Goal: Task Accomplishment & Management: Manage account settings

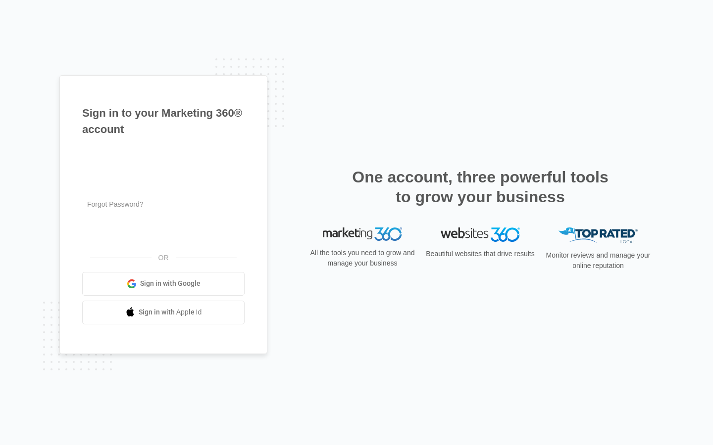
click at [163, 158] on input "text" at bounding box center [163, 158] width 162 height 21
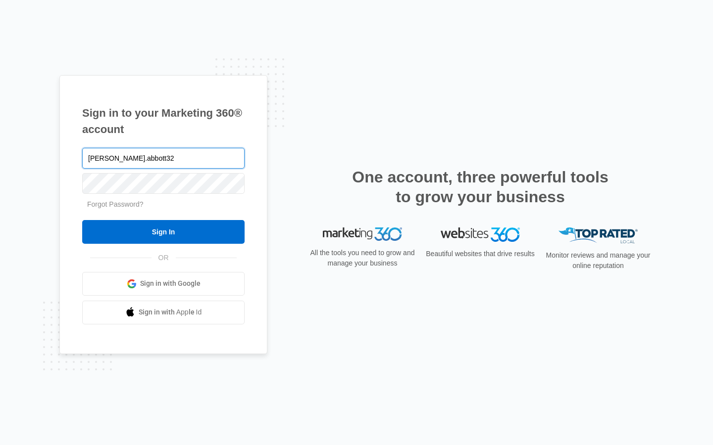
type input "polly.abbott32"
click at [163, 158] on input "text" at bounding box center [163, 158] width 162 height 21
type input "[EMAIL_ADDRESS][DOMAIN_NAME]"
click at [163, 158] on input "text" at bounding box center [163, 158] width 162 height 21
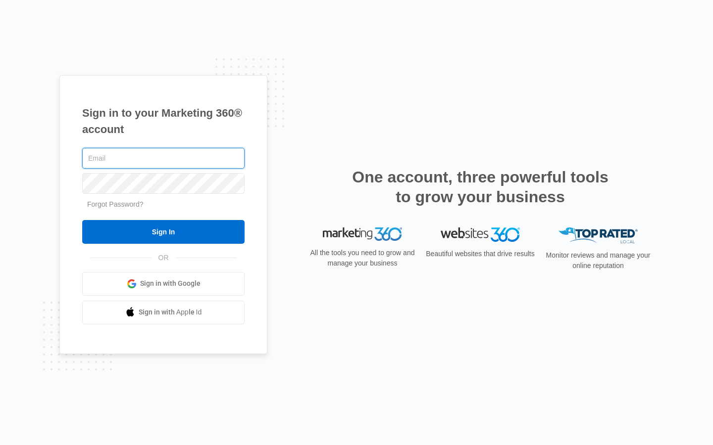
click at [163, 158] on input "text" at bounding box center [163, 158] width 162 height 21
type input "[EMAIL_ADDRESS][DOMAIN_NAME]"
click at [163, 158] on input "text" at bounding box center [163, 158] width 162 height 21
type input "hugolehmann92@outlook.com"
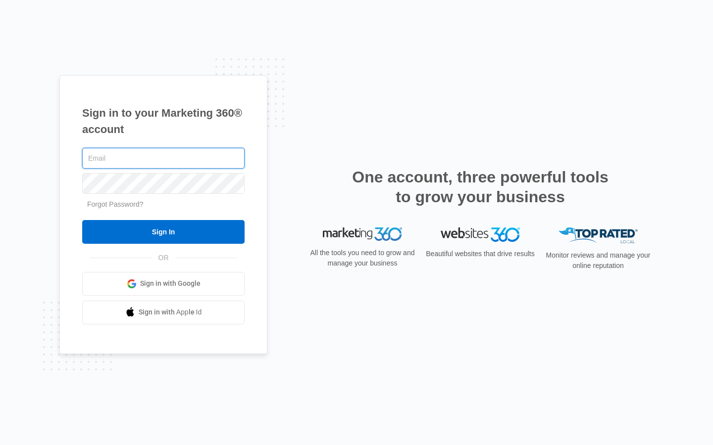
click at [163, 158] on input "text" at bounding box center [163, 158] width 162 height 21
type input "danupton1@aol.com"
click at [163, 158] on input "text" at bounding box center [163, 158] width 162 height 21
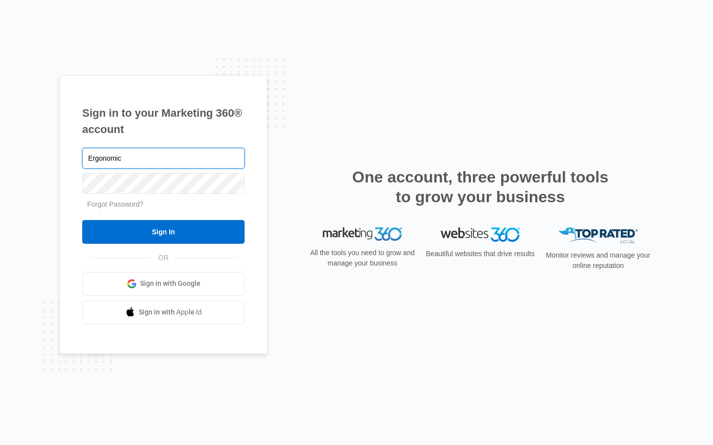
type input "Ergonomic"
click at [163, 158] on input "text" at bounding box center [163, 158] width 162 height 21
type input "[EMAIL_ADDRESS][DOMAIN_NAME]"
click at [82, 220] on input "Sign In" at bounding box center [163, 232] width 162 height 24
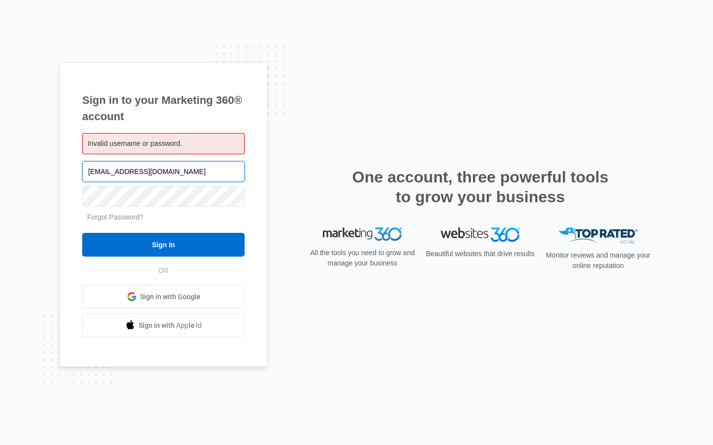
click at [163, 171] on input "[EMAIL_ADDRESS][DOMAIN_NAME]" at bounding box center [163, 171] width 162 height 21
type input "om"
type input "[EMAIL_ADDRESS][DOMAIN_NAME]"
click at [82, 233] on input "Sign In" at bounding box center [163, 245] width 162 height 24
click at [163, 171] on input "hugolehmann92@outlook.com" at bounding box center [163, 171] width 162 height 21
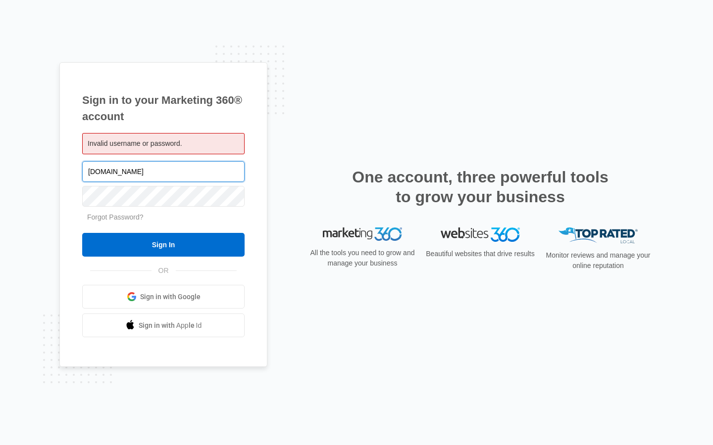
type input "k.com"
type input "danupton1@aol.com"
click at [82, 233] on input "Sign In" at bounding box center [163, 245] width 162 height 24
click at [163, 171] on input "[EMAIL_ADDRESS][DOMAIN_NAME]" at bounding box center [163, 171] width 162 height 21
type input "d"
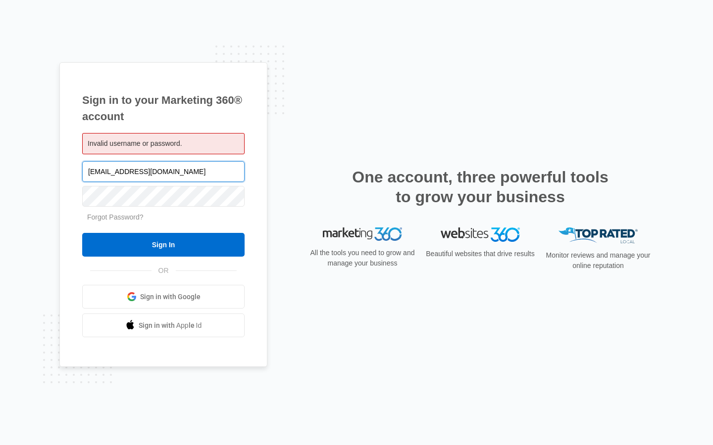
type input "[EMAIL_ADDRESS][DOMAIN_NAME]"
click at [82, 233] on input "Sign In" at bounding box center [163, 245] width 162 height 24
click at [163, 245] on input "Sign In" at bounding box center [163, 245] width 162 height 24
click at [163, 171] on input "[EMAIL_ADDRESS][DOMAIN_NAME]" at bounding box center [163, 171] width 162 height 21
type input "om"
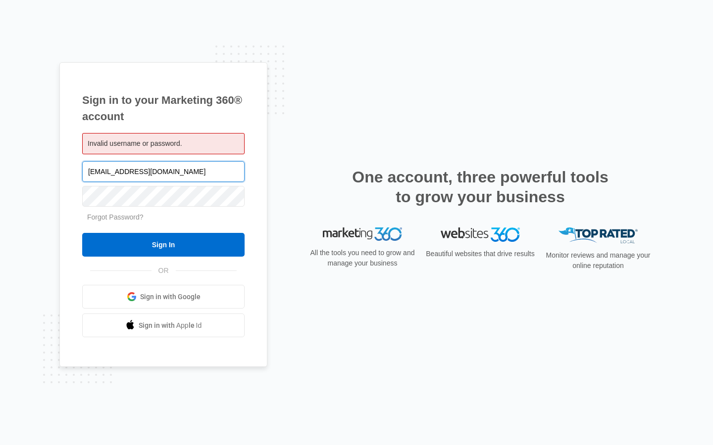
type input "[EMAIL_ADDRESS][DOMAIN_NAME]"
